Goal: Task Accomplishment & Management: Manage account settings

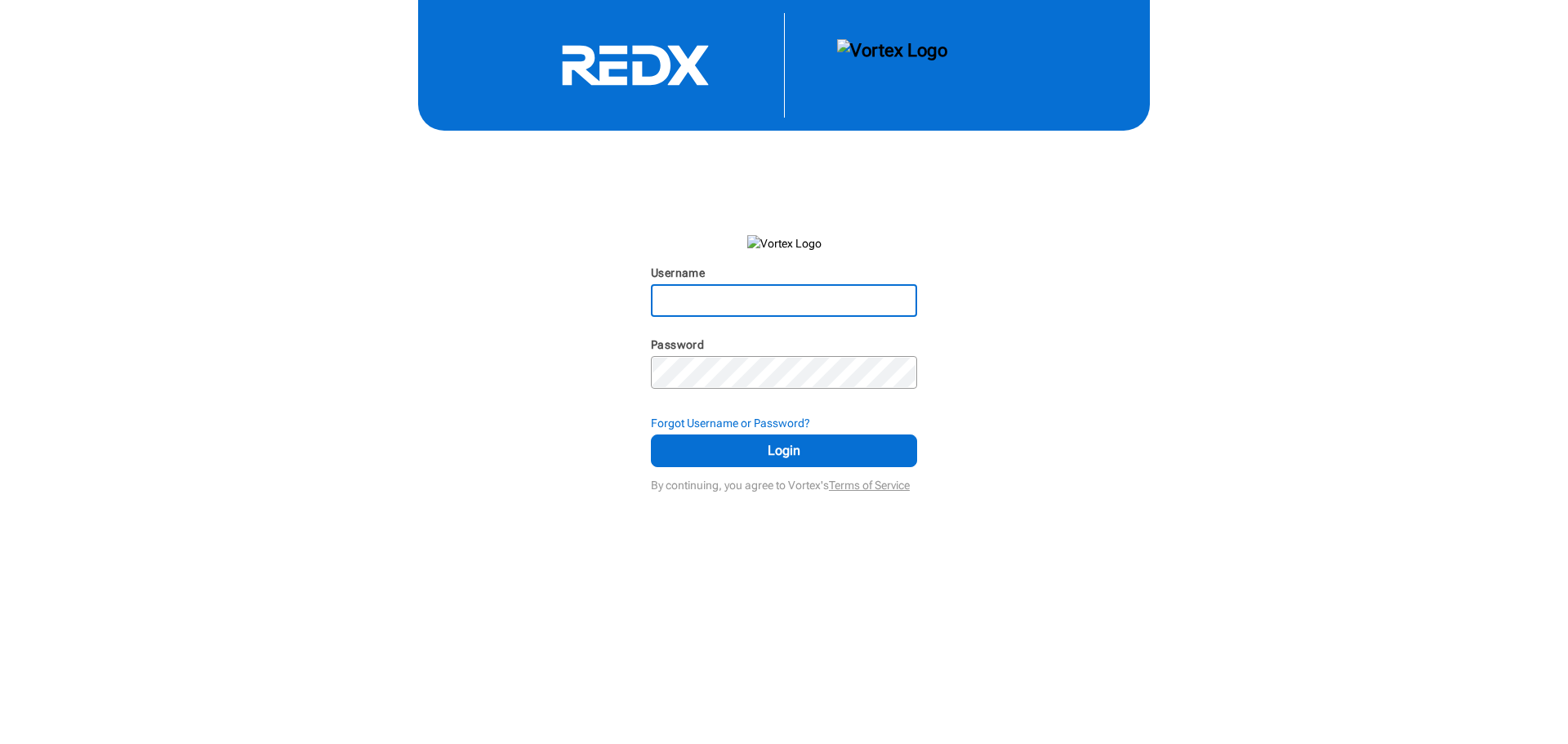
click at [809, 298] on input "Username" at bounding box center [784, 300] width 263 height 29
type input "[EMAIL_ADDRESS][DOMAIN_NAME]"
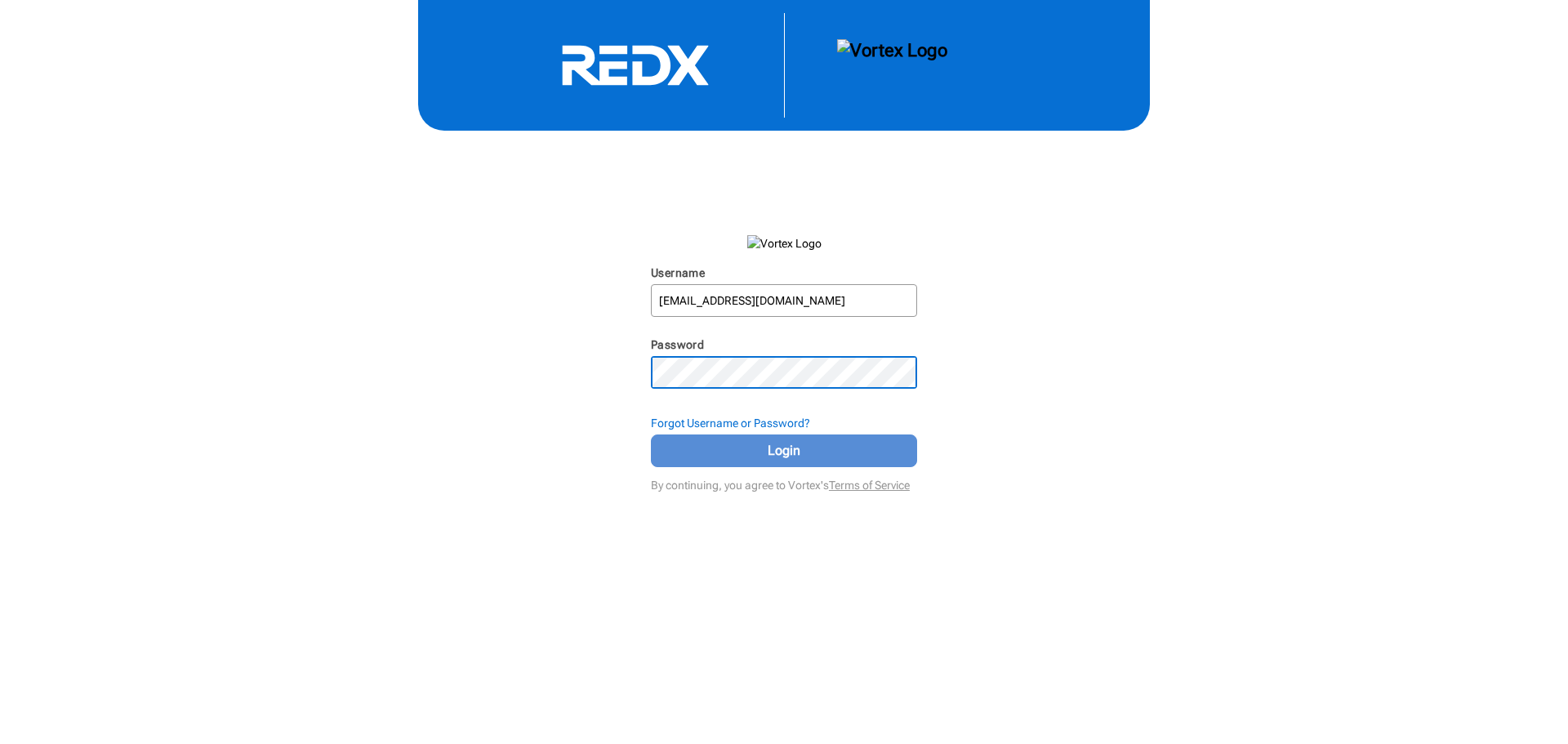
click at [700, 460] on button "Login" at bounding box center [784, 450] width 266 height 32
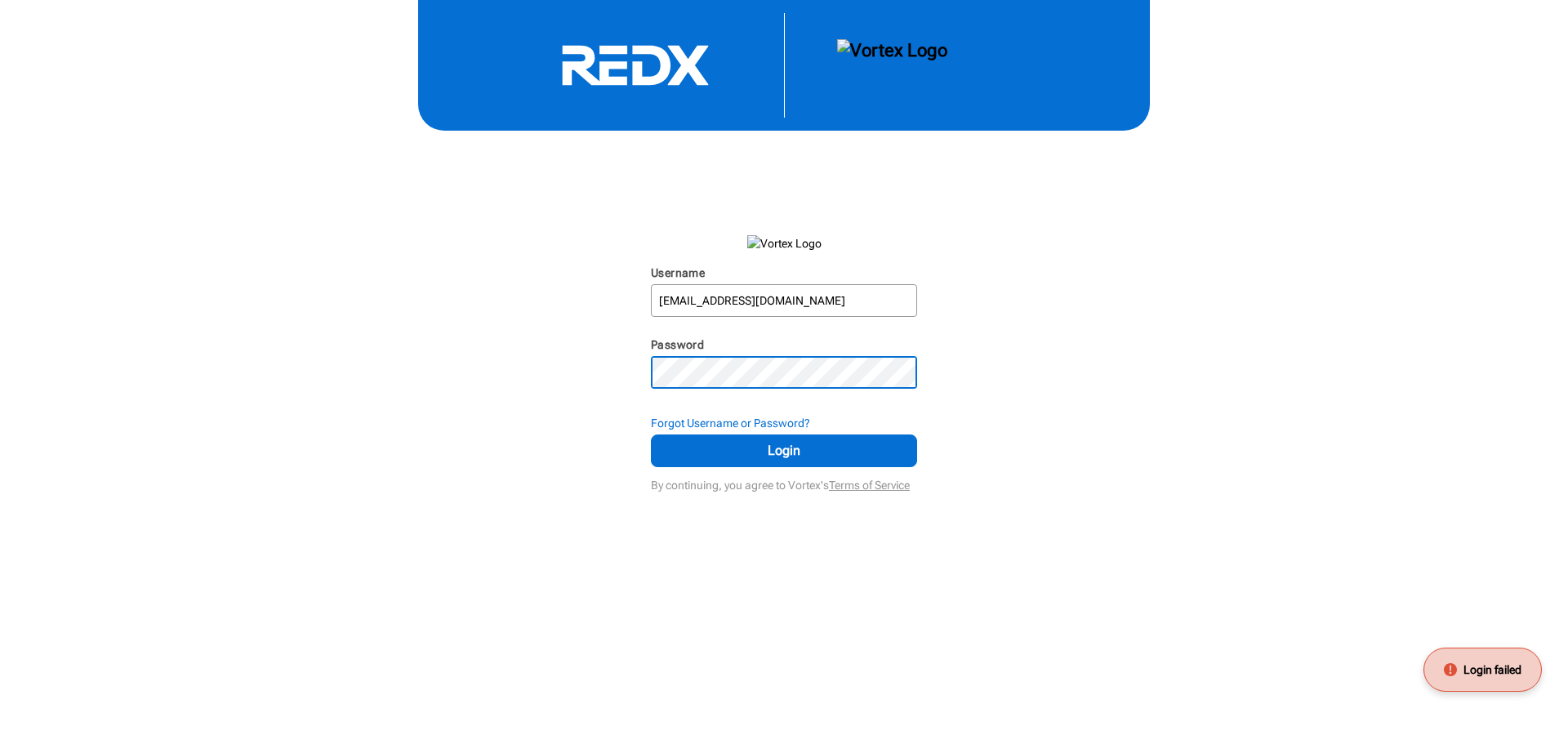
click at [619, 382] on div "Username [EMAIL_ADDRESS][DOMAIN_NAME] N/A Password N/A Forgot Username or Passw…" at bounding box center [784, 248] width 1568 height 497
click at [651, 435] on button "Login" at bounding box center [784, 450] width 266 height 32
click at [774, 300] on input "[EMAIL_ADDRESS][DOMAIN_NAME]" at bounding box center [784, 300] width 263 height 29
click at [590, 381] on div "Username [EMAIL_ADDRESS][DOMAIN_NAME] N/A Password N/A Forgot Username or Passw…" at bounding box center [784, 248] width 1568 height 497
click at [651, 435] on button "Login" at bounding box center [784, 450] width 266 height 32
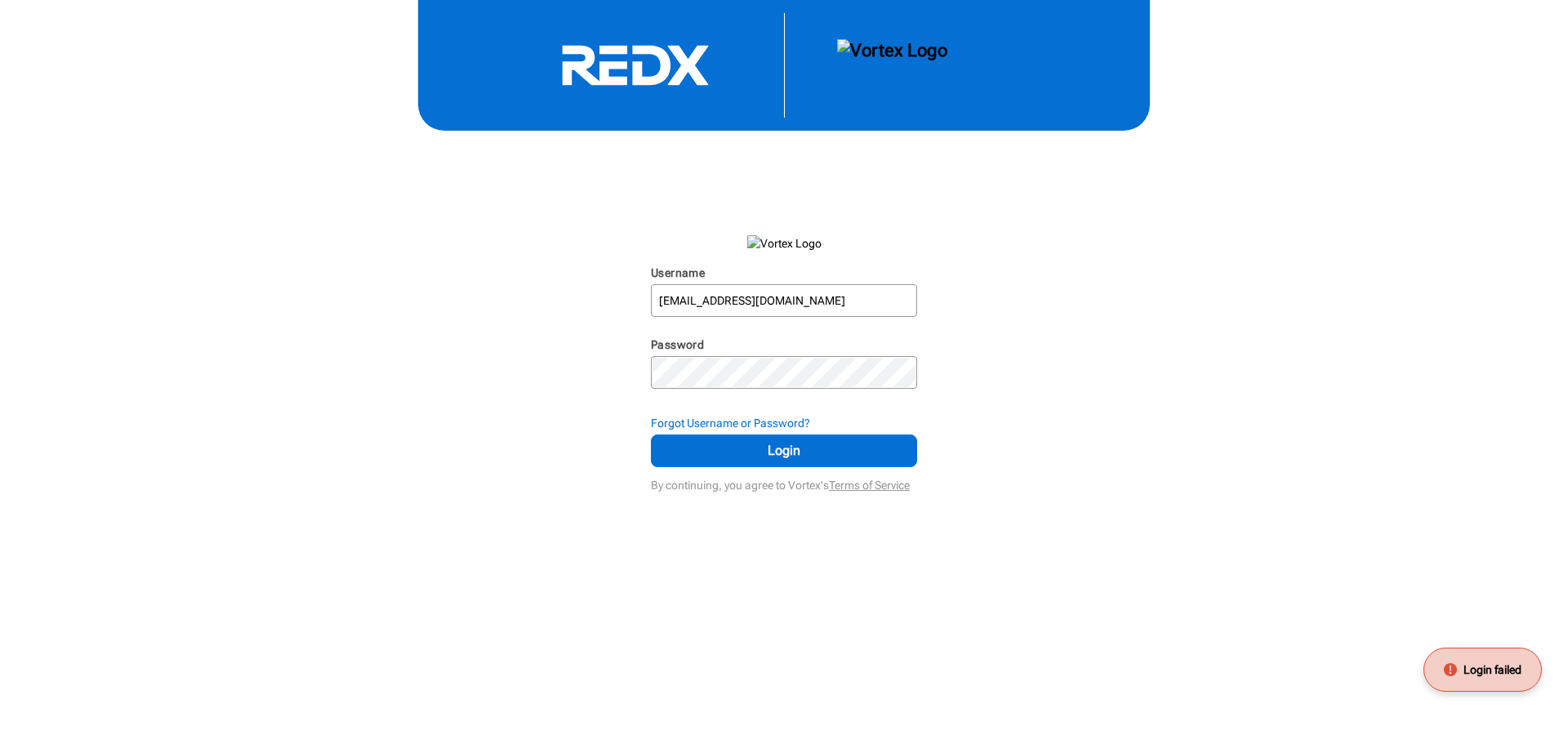
drag, startPoint x: 1003, startPoint y: 133, endPoint x: 1007, endPoint y: 141, distance: 8.9
click at [1006, 134] on div "Username [EMAIL_ADDRESS][DOMAIN_NAME] N/A Password N/A Forgot Username or Passw…" at bounding box center [784, 248] width 1568 height 497
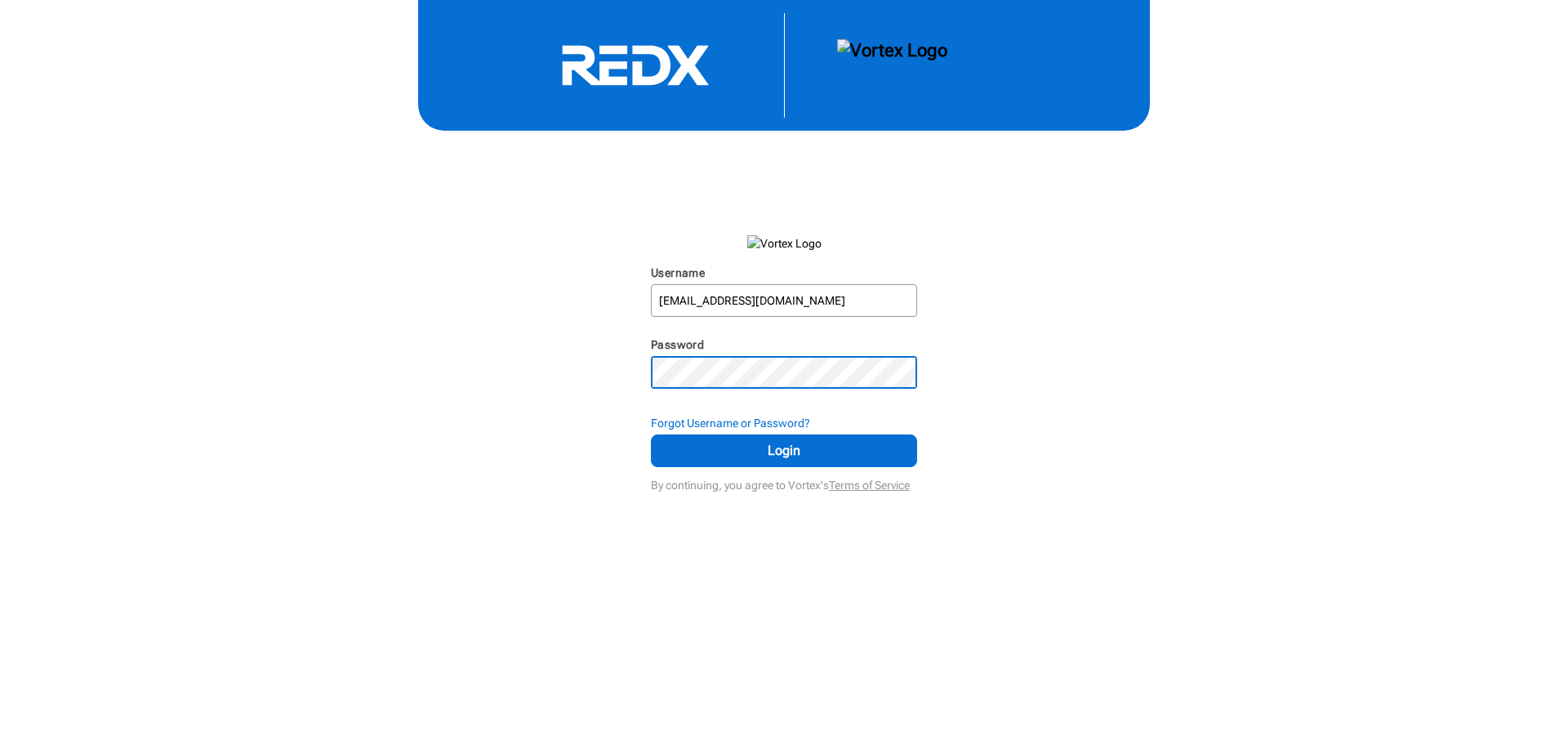
click at [651, 435] on button "Login" at bounding box center [784, 450] width 266 height 32
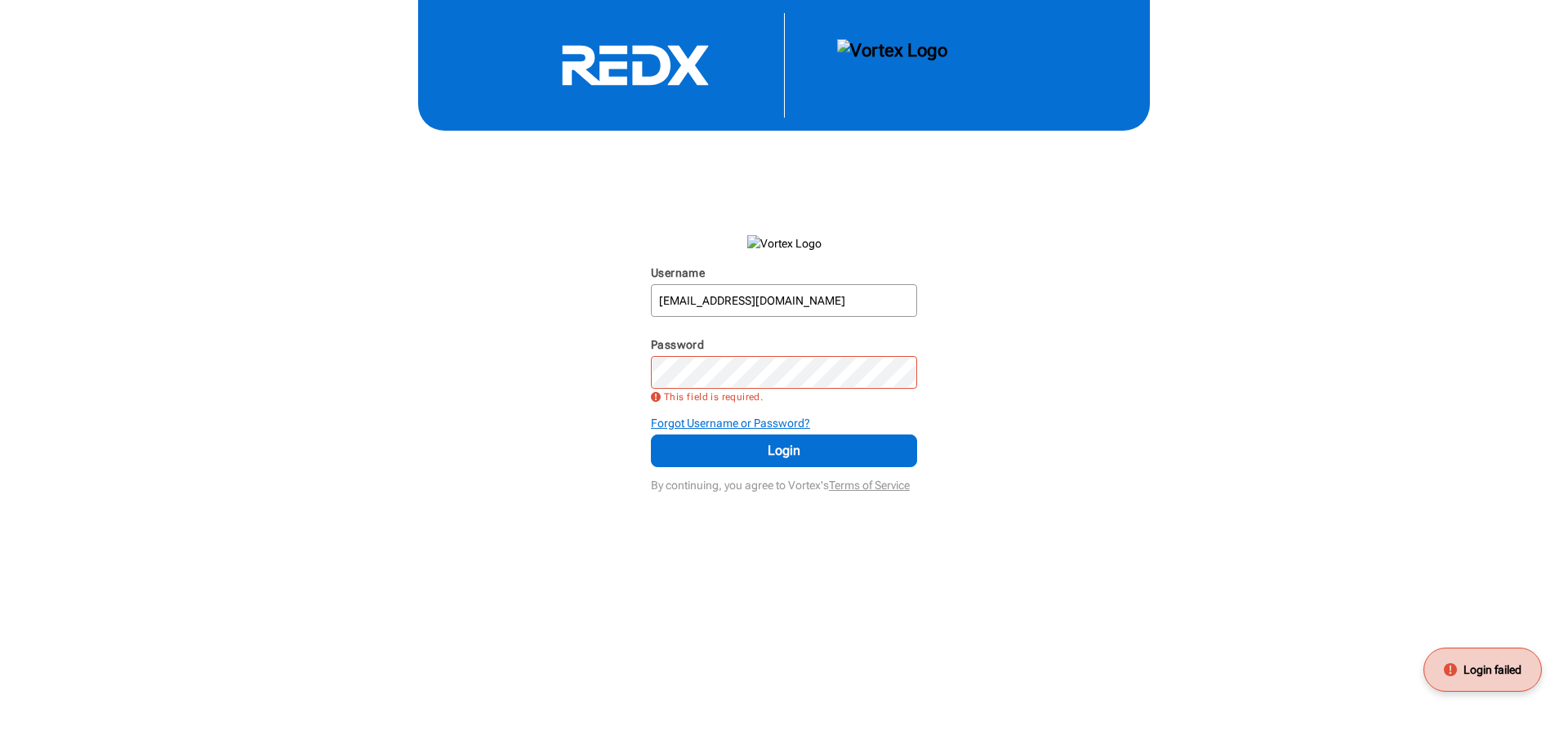
click at [719, 420] on strong "Forgot Username or Password?" at bounding box center [731, 423] width 159 height 13
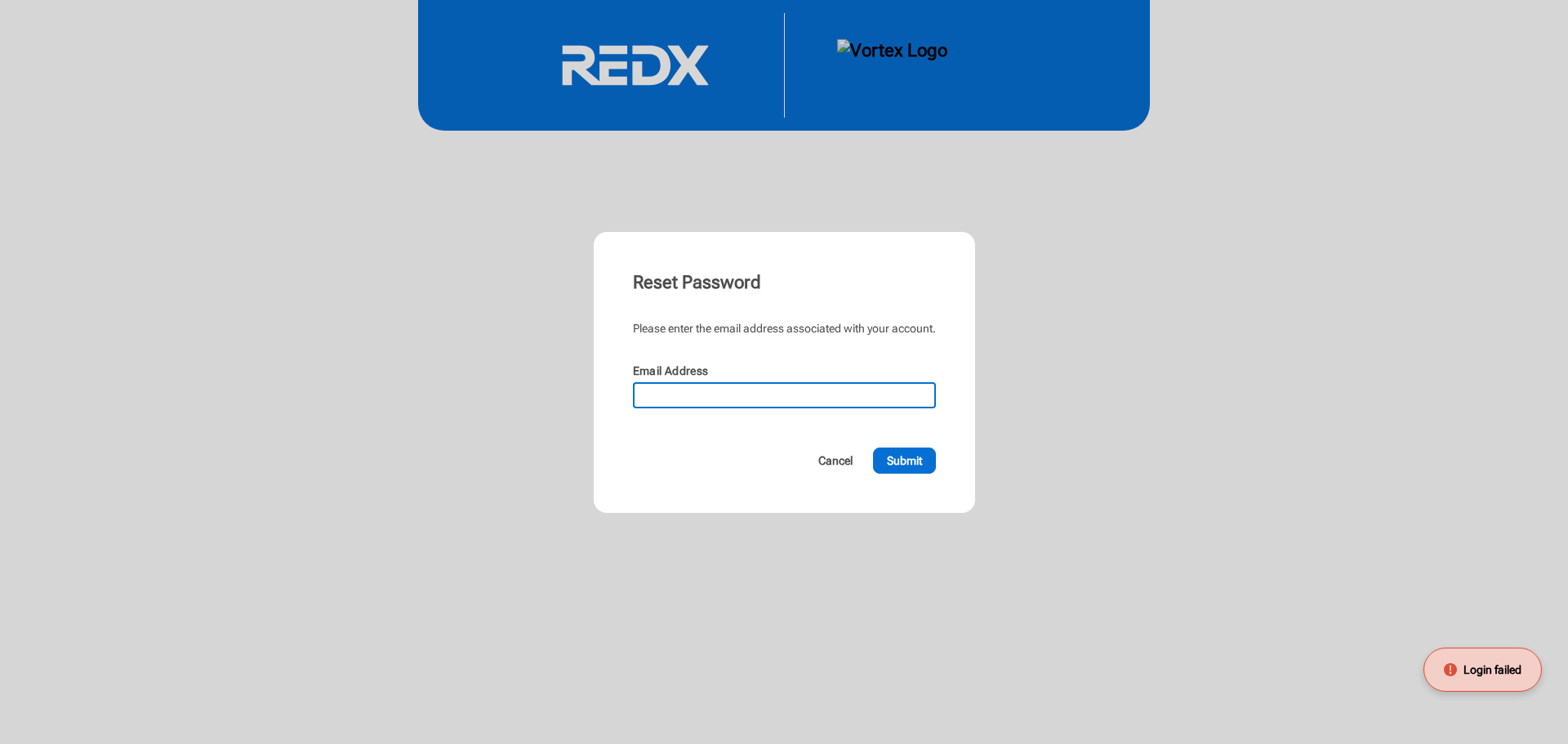
click at [730, 389] on input "Email Address" at bounding box center [784, 396] width 299 height 23
type input "[EMAIL_ADDRESS][DOMAIN_NAME]"
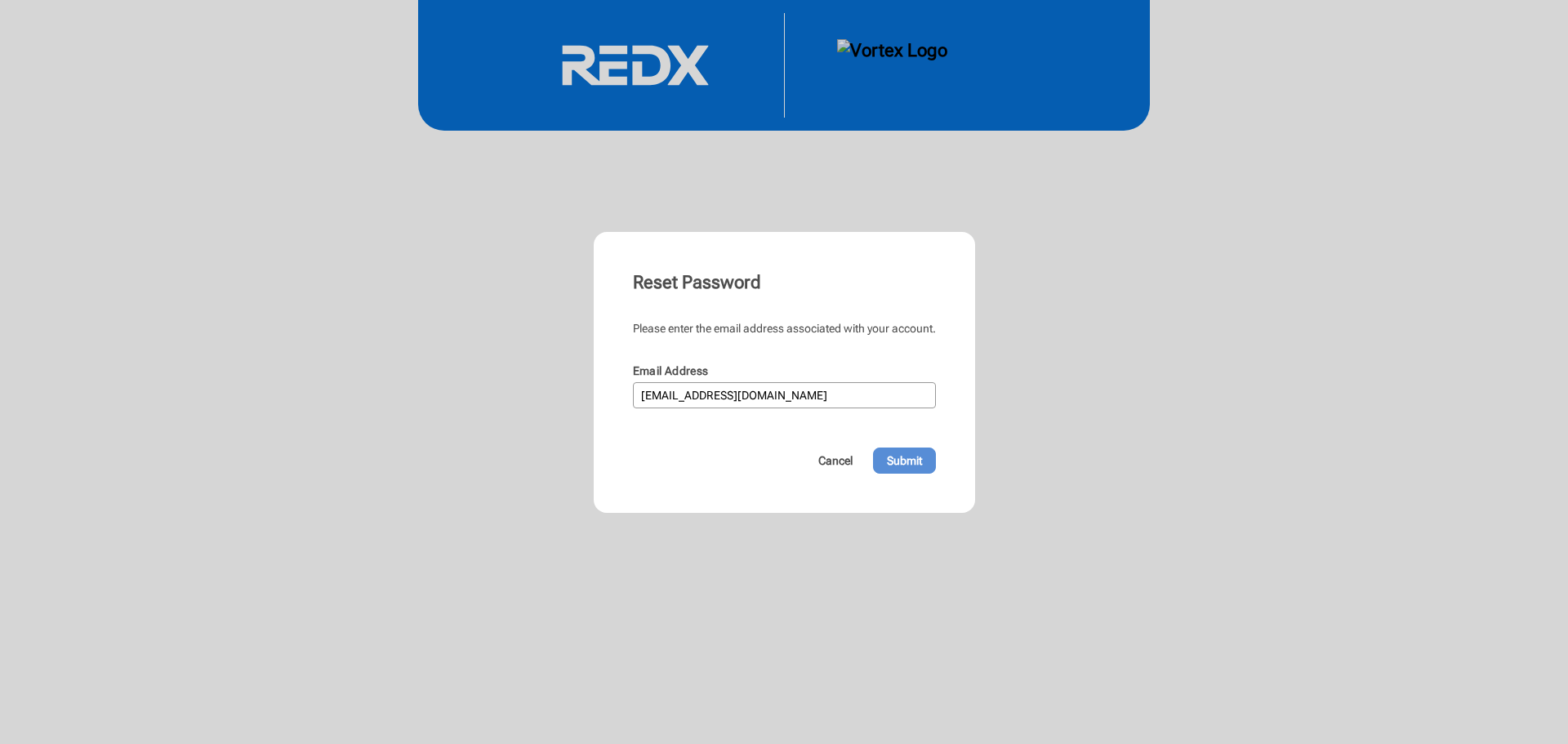
click at [901, 460] on span "Submit" at bounding box center [904, 460] width 35 height 17
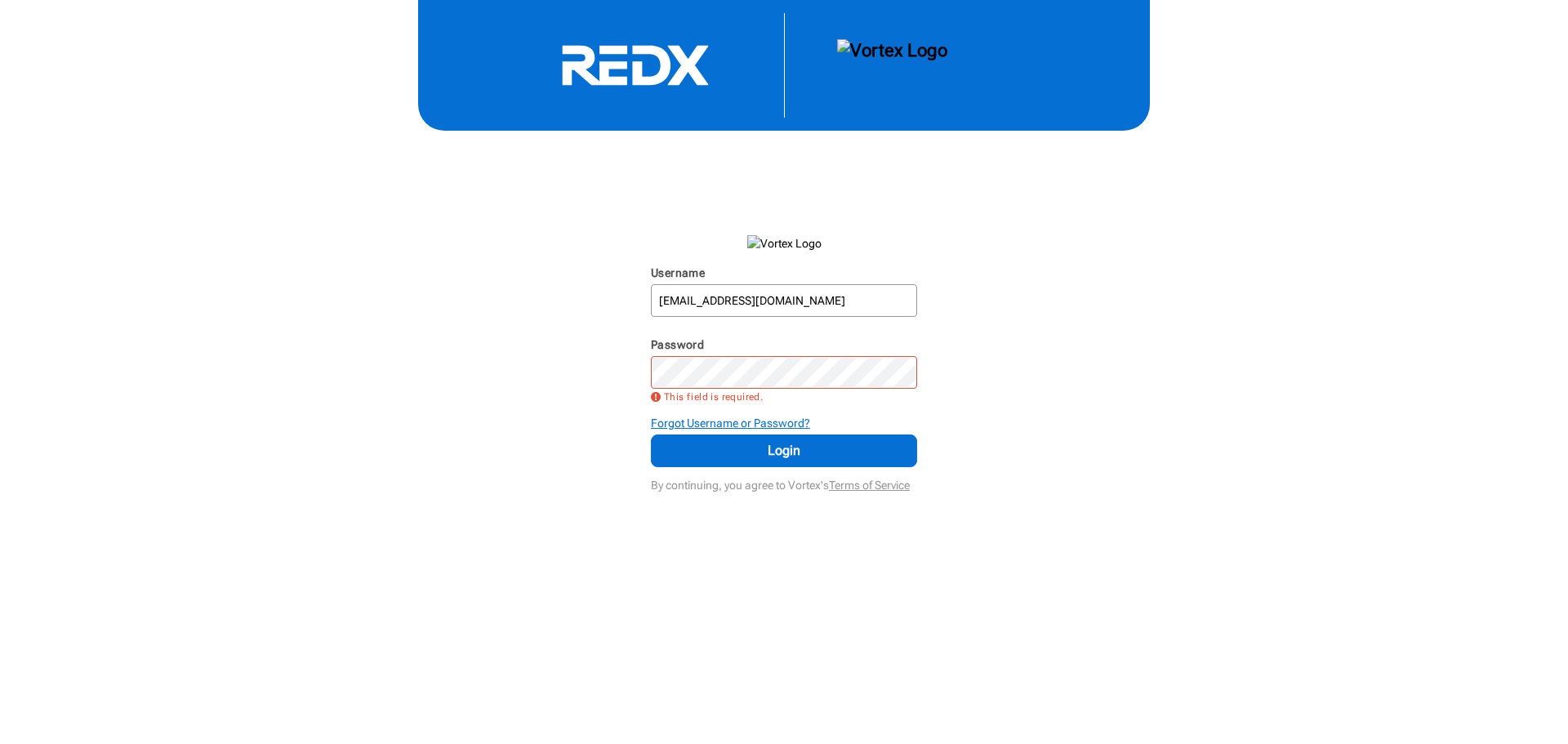
click at [731, 421] on strong "Forgot Username or Password?" at bounding box center [731, 423] width 159 height 13
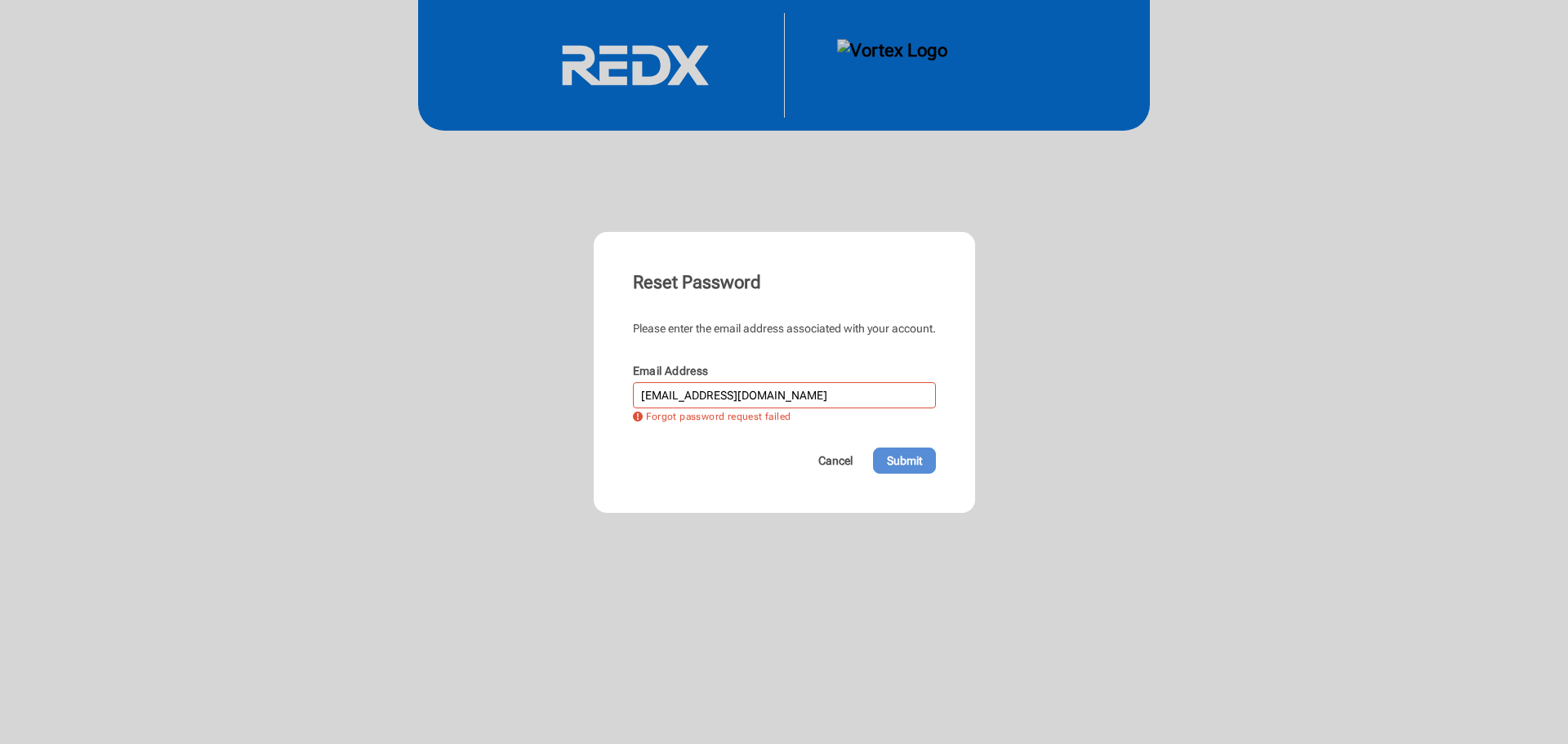
click at [897, 462] on span "Submit" at bounding box center [904, 460] width 35 height 17
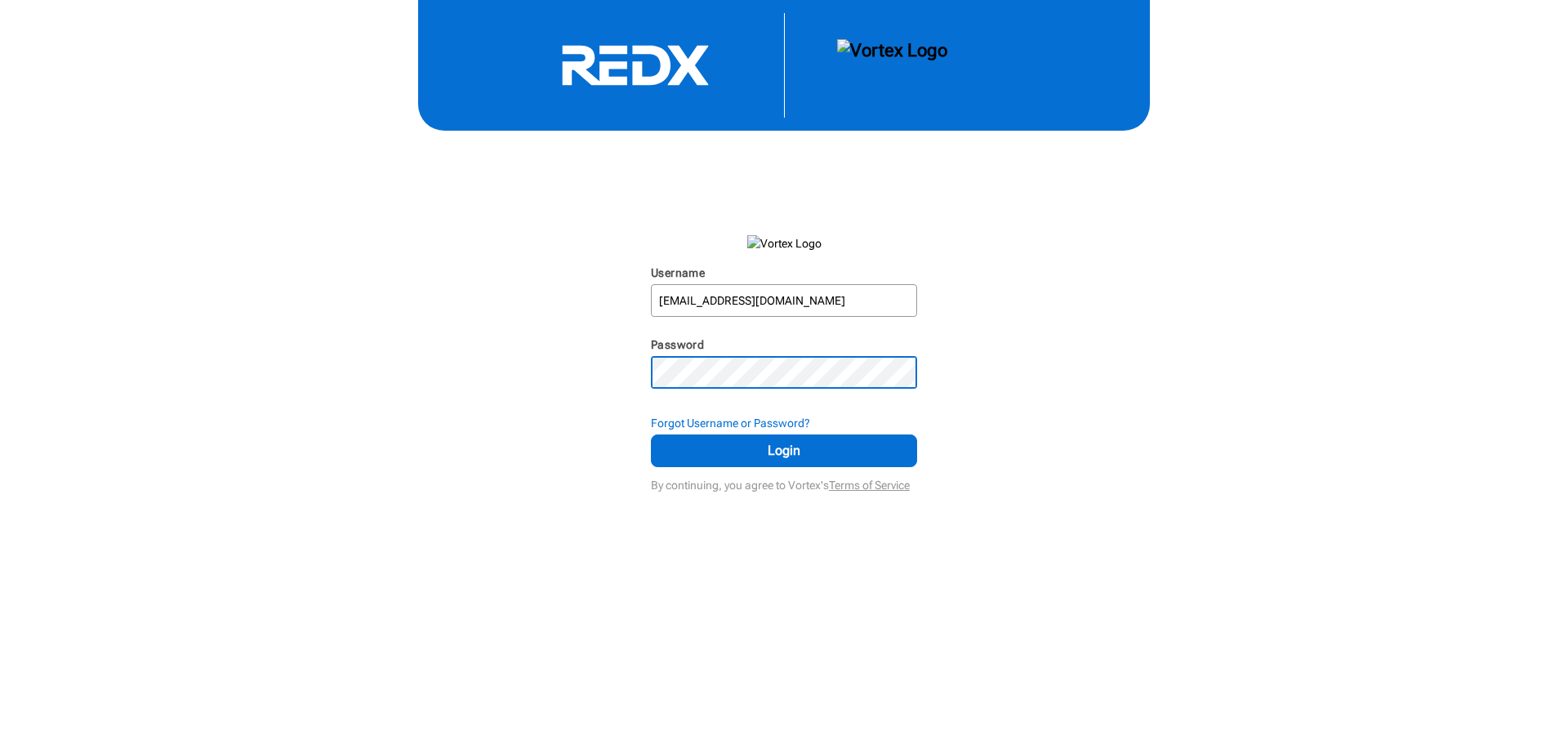
click at [651, 435] on button "Login" at bounding box center [784, 450] width 266 height 32
click at [1094, 375] on div "Username [EMAIL_ADDRESS][DOMAIN_NAME] N/A Password N/A Forgot Username or Passw…" at bounding box center [784, 248] width 1568 height 497
